Goal: Transaction & Acquisition: Purchase product/service

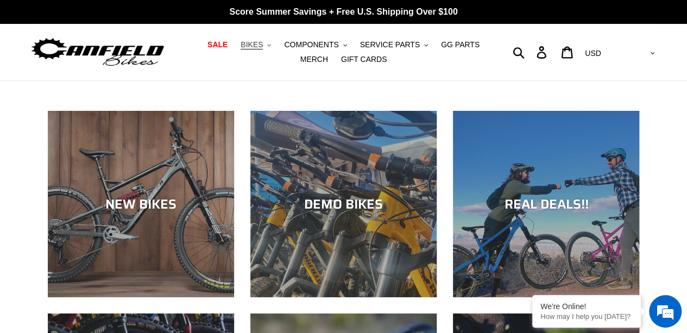
click at [267, 45] on icon ".cls-1{fill:#231f20}" at bounding box center [269, 45] width 4 height 4
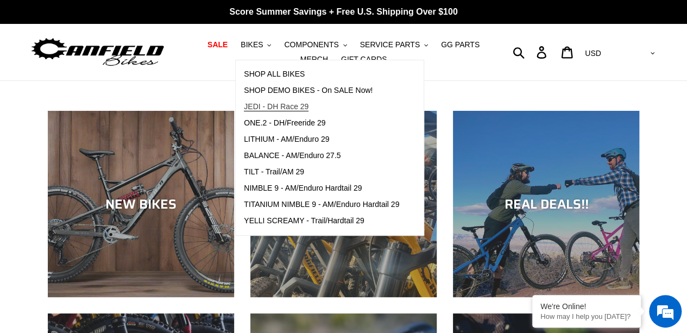
click at [270, 102] on span "JEDI - DH Race 29" at bounding box center [276, 106] width 65 height 9
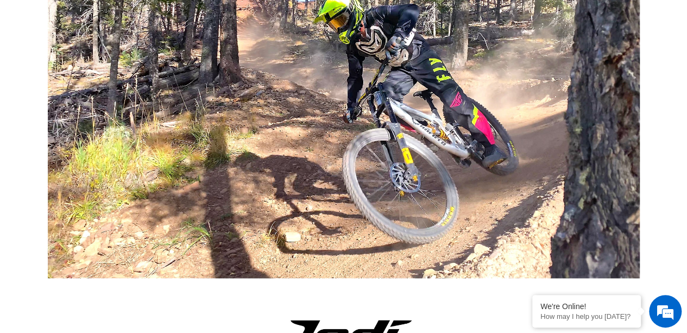
scroll to position [271, 0]
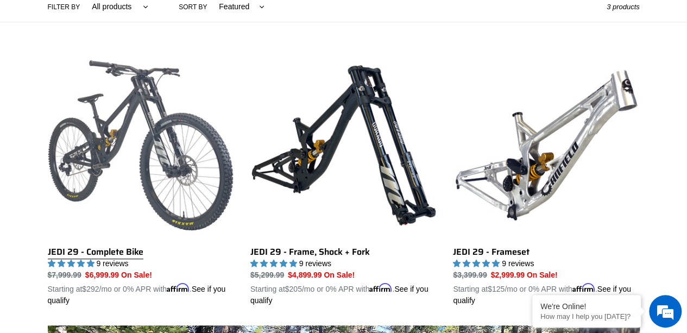
click at [154, 115] on link "JEDI 29 - Complete Bike" at bounding box center [141, 179] width 186 height 254
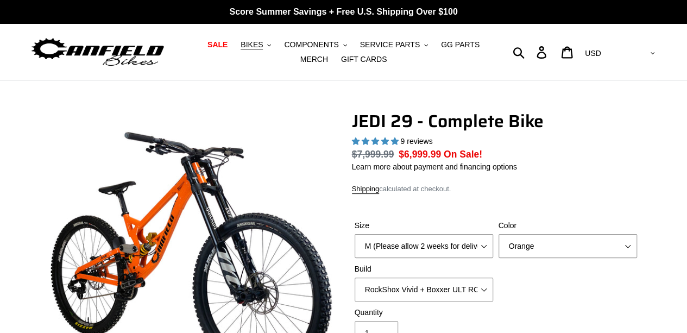
select select "highest-rating"
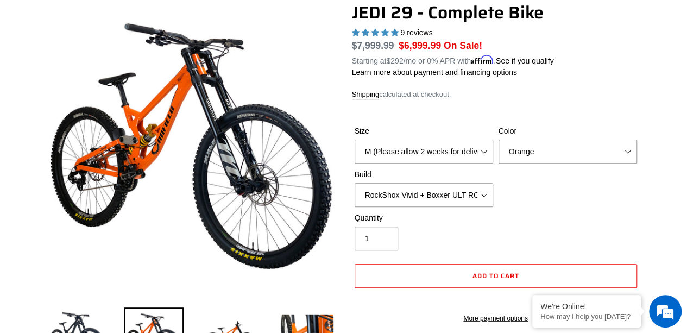
scroll to position [217, 0]
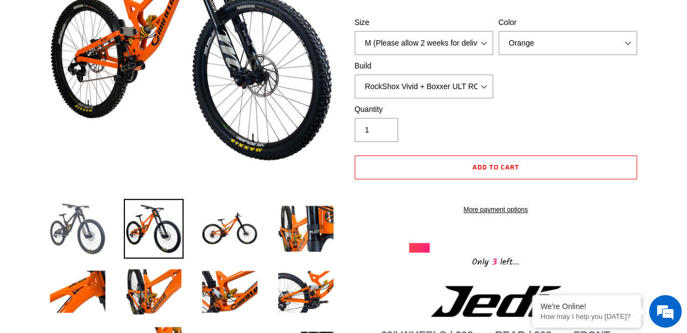
click at [83, 225] on img at bounding box center [78, 229] width 60 height 60
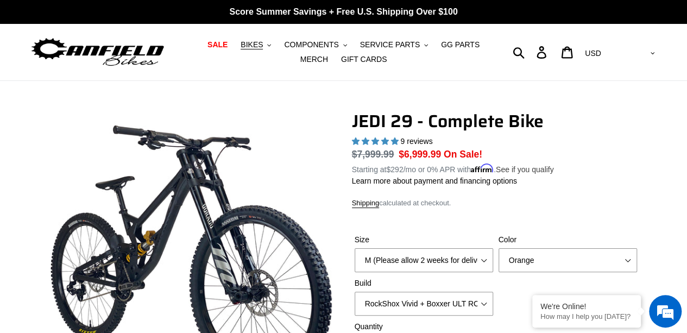
scroll to position [109, 0]
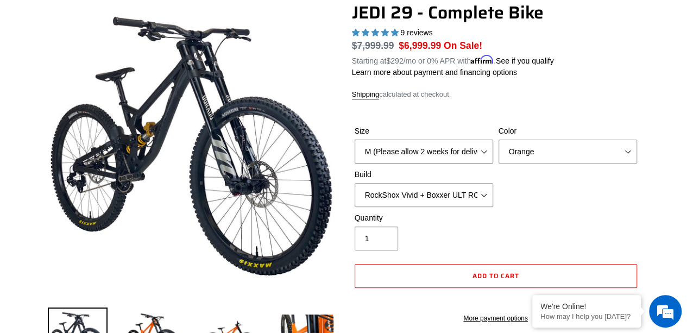
click at [430, 142] on select "M (Please allow 2 weeks for delivery) L (Please allow 2 weeks for delivery) XL …" at bounding box center [424, 152] width 138 height 24
click at [479, 149] on select "M (Please allow 2 weeks for delivery) L (Please allow 2 weeks for delivery) XL …" at bounding box center [424, 152] width 138 height 24
click at [541, 154] on select "Orange Stealth Black Raw" at bounding box center [567, 152] width 138 height 24
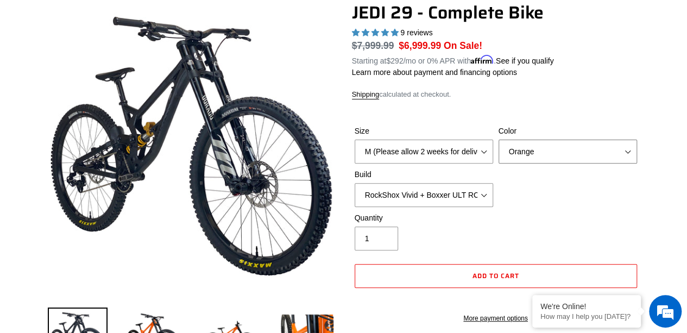
click at [541, 154] on select "Orange Stealth Black Raw" at bounding box center [567, 152] width 138 height 24
select select "Raw"
click at [498, 140] on select "Orange Stealth Black Raw" at bounding box center [567, 152] width 138 height 24
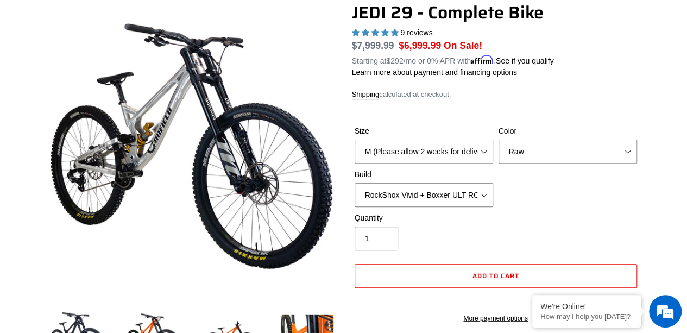
click at [435, 189] on select "RockShox Vivid + Boxxer ULT RC2 C3 200 + SRAM XO RockShox Vivid + Boxxer ULT RC…" at bounding box center [424, 195] width 138 height 24
click at [355, 183] on select "RockShox Vivid + Boxxer ULT RC2 C3 200 + SRAM XO RockShox Vivid + Boxxer ULT RC…" at bounding box center [424, 195] width 138 height 24
click at [442, 196] on select "RockShox Vivid + Boxxer ULT RC2 C3 200 + SRAM XO RockShox Vivid + Boxxer ULT RC…" at bounding box center [424, 195] width 138 height 24
select select "EXT [PERSON_NAME] V3 + EXT Vaia 200 + SRAM XO"
click at [355, 183] on select "RockShox Vivid + Boxxer ULT RC2 C3 200 + SRAM XO RockShox Vivid + Boxxer ULT RC…" at bounding box center [424, 195] width 138 height 24
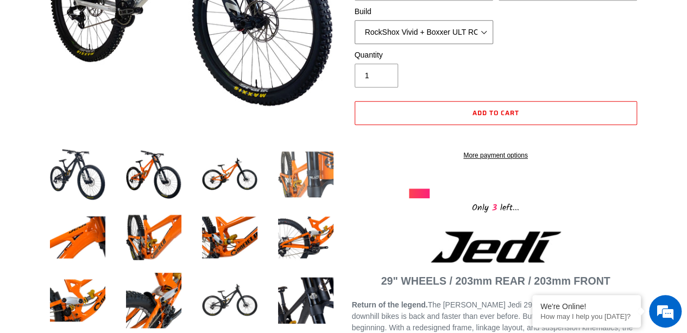
scroll to position [217, 0]
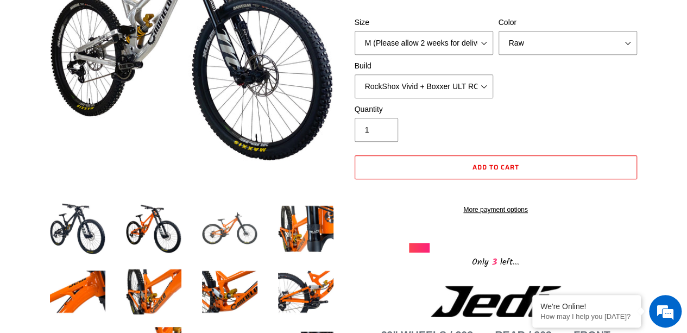
click at [233, 220] on img at bounding box center [230, 229] width 60 height 60
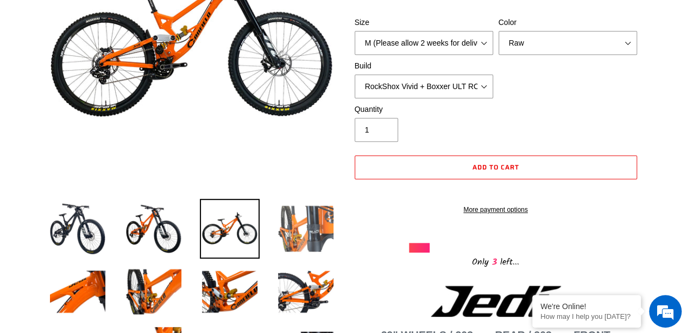
scroll to position [163, 0]
